Goal: Check status: Check status

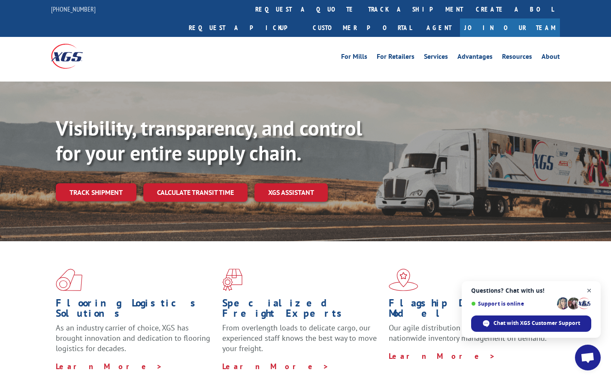
click at [591, 289] on span "Close chat" at bounding box center [589, 290] width 11 height 11
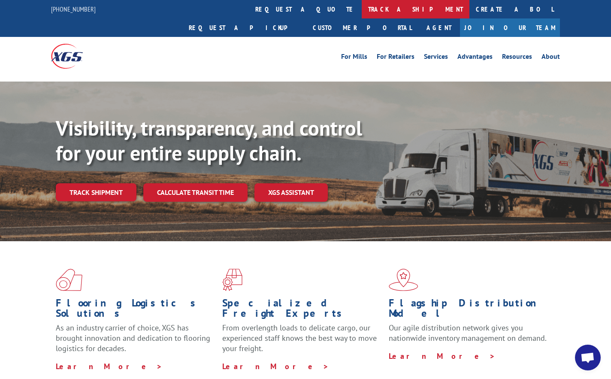
click at [362, 9] on link "track a shipment" at bounding box center [416, 9] width 108 height 18
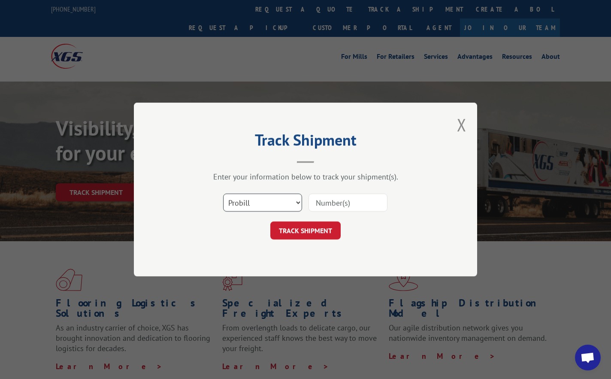
click at [300, 203] on select "Select category... Probill BOL PO" at bounding box center [262, 203] width 79 height 18
select select "bol"
click at [223, 194] on select "Select category... Probill BOL PO" at bounding box center [262, 203] width 79 height 18
click at [348, 202] on input at bounding box center [348, 203] width 79 height 18
click at [349, 203] on input at bounding box center [348, 203] width 79 height 18
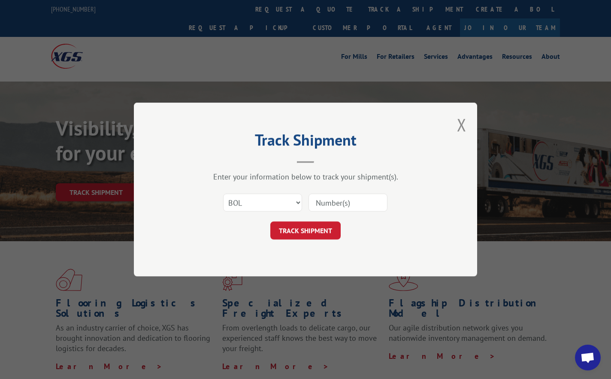
click at [358, 203] on input at bounding box center [348, 203] width 79 height 18
type input "5516318"
click at [312, 227] on button "TRACK SHIPMENT" at bounding box center [305, 230] width 70 height 18
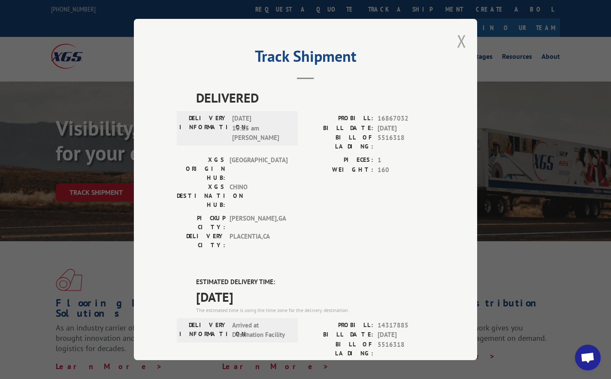
click at [458, 41] on button "Close modal" at bounding box center [461, 41] width 9 height 23
